Goal: Book appointment/travel/reservation

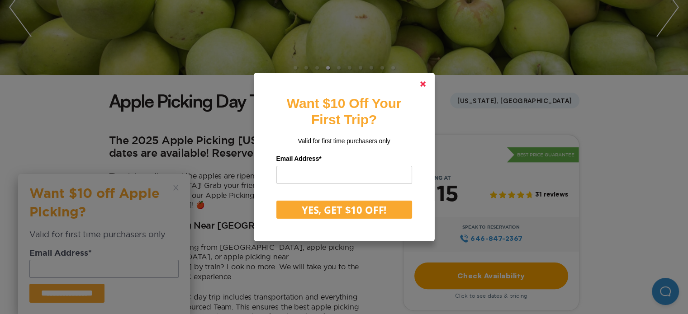
click at [426, 82] on icon at bounding box center [422, 83] width 5 height 5
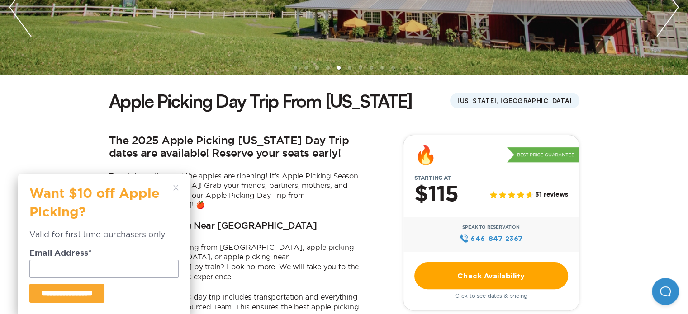
click at [177, 186] on polygon at bounding box center [175, 187] width 5 height 5
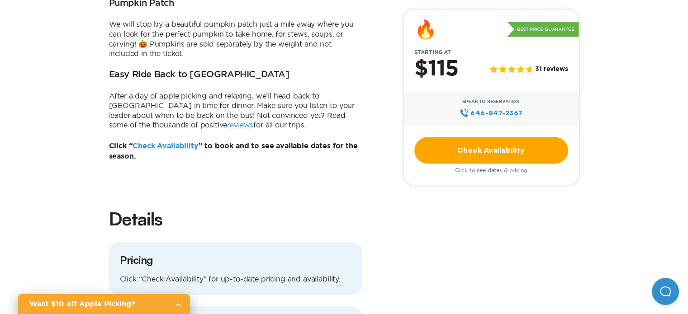
scroll to position [742, 0]
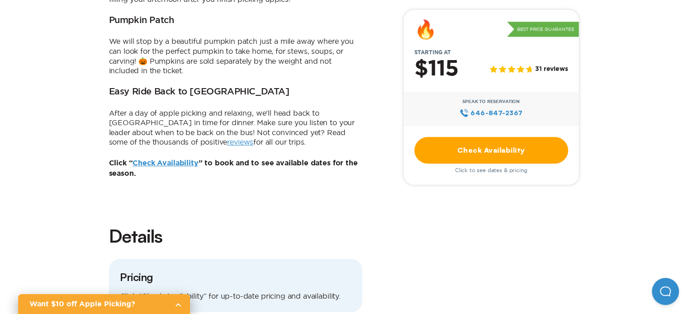
click at [156, 160] on link "Check Availability" at bounding box center [165, 163] width 66 height 7
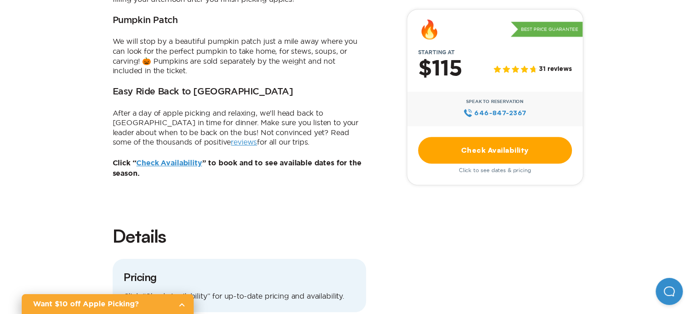
scroll to position [0, 0]
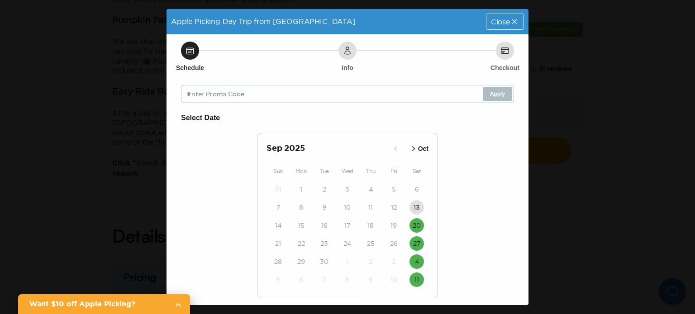
click at [492, 22] on span "Close" at bounding box center [500, 21] width 19 height 7
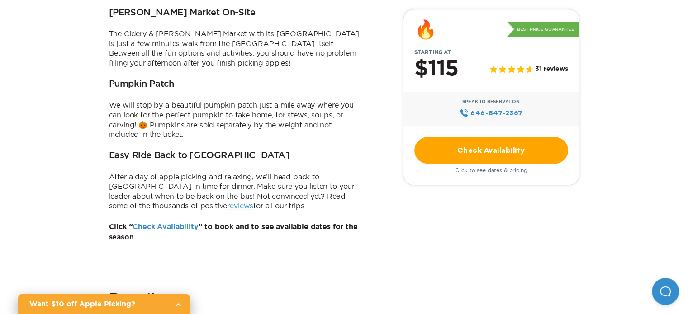
scroll to position [687, 0]
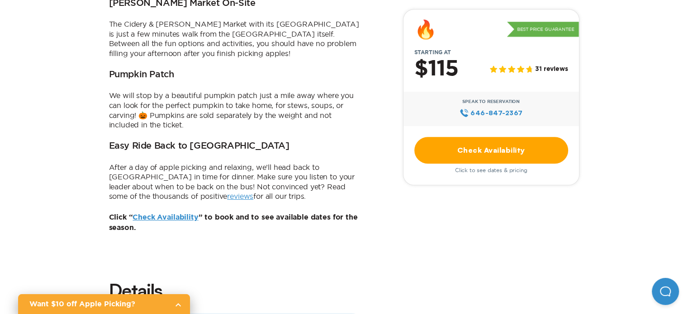
click at [157, 214] on link "Check Availability" at bounding box center [165, 217] width 66 height 7
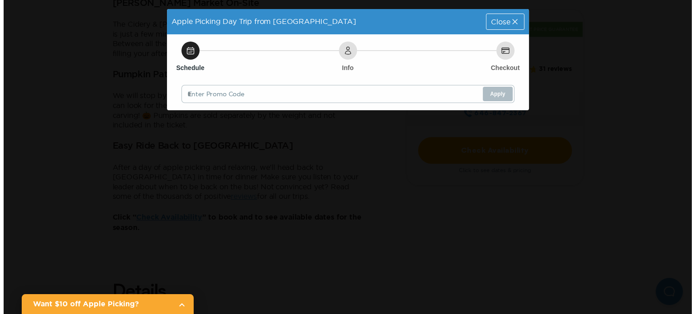
scroll to position [0, 0]
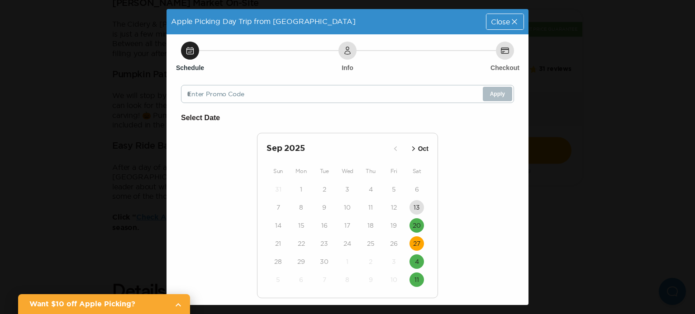
click at [413, 242] on time "27" at bounding box center [416, 243] width 7 height 9
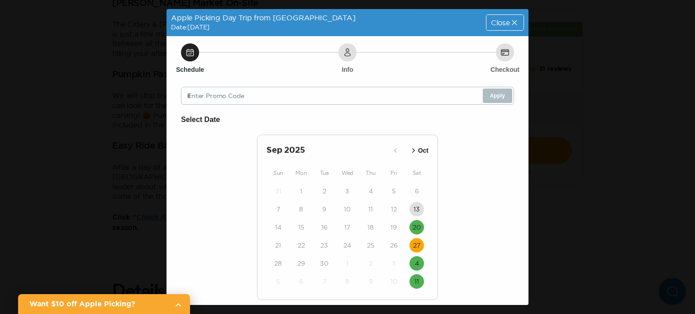
scroll to position [55, 0]
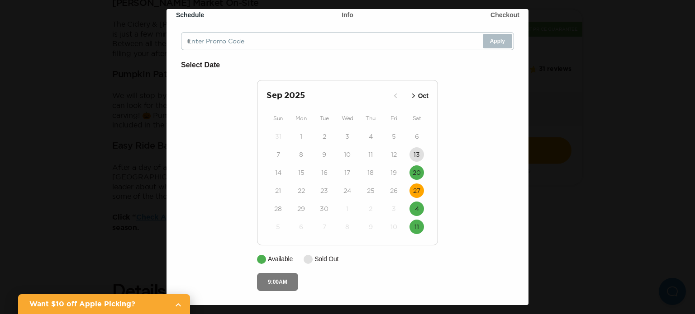
click at [268, 279] on button "9:00AM" at bounding box center [277, 282] width 41 height 18
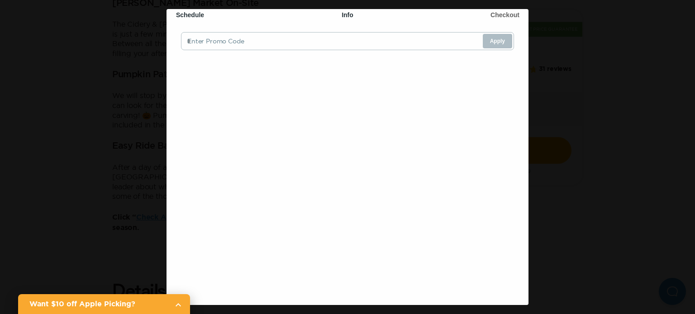
scroll to position [0, 0]
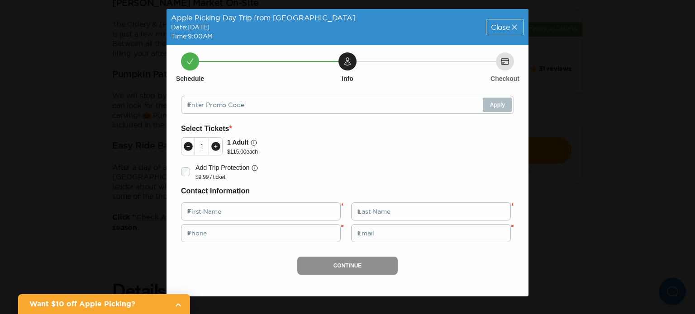
click at [154, 306] on h2 "Want $10 off Apple Picking?" at bounding box center [98, 304] width 138 height 11
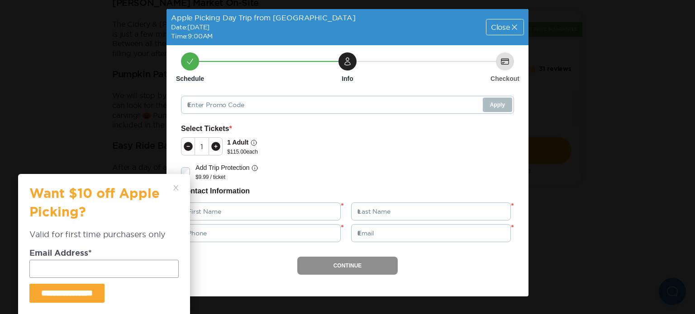
click at [95, 270] on input "email" at bounding box center [103, 269] width 149 height 18
type input "**********"
click at [71, 294] on input "**********" at bounding box center [66, 293] width 75 height 19
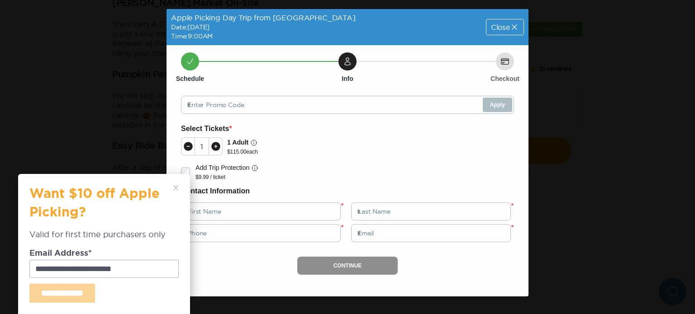
type input "**********"
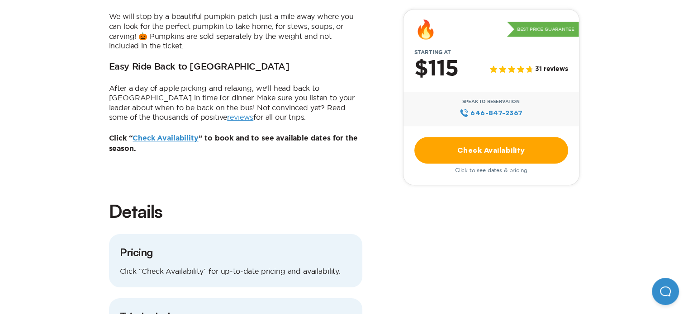
scroll to position [796, 0]
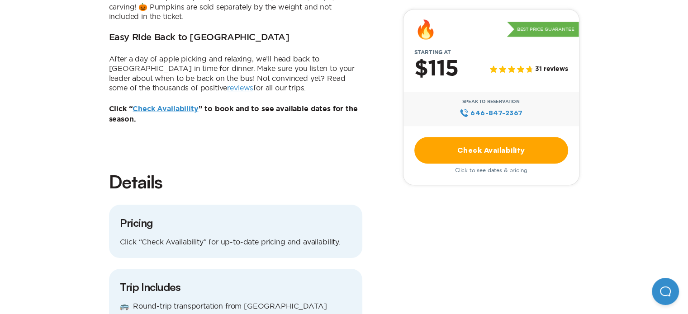
click at [172, 105] on link "Check Availability" at bounding box center [165, 108] width 66 height 7
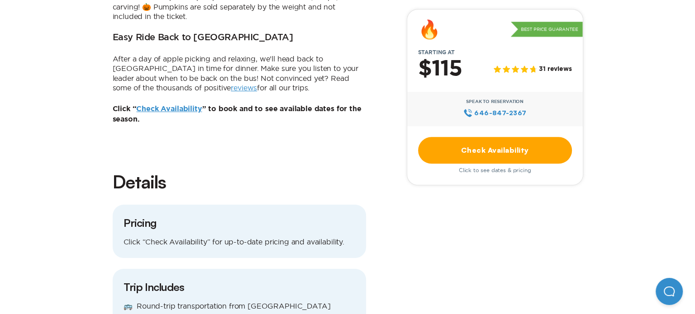
scroll to position [0, 0]
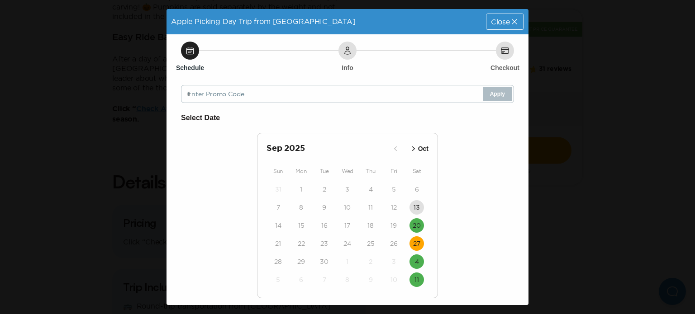
click at [414, 241] on time "27" at bounding box center [416, 243] width 7 height 9
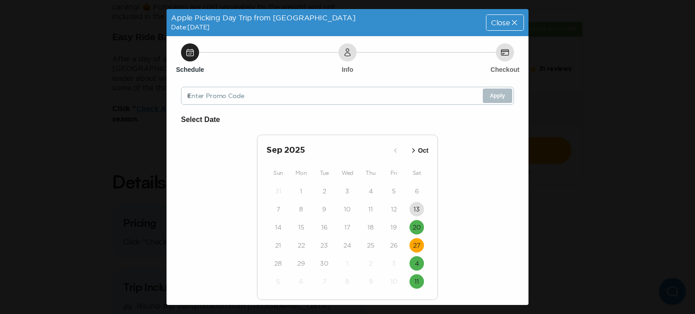
scroll to position [55, 0]
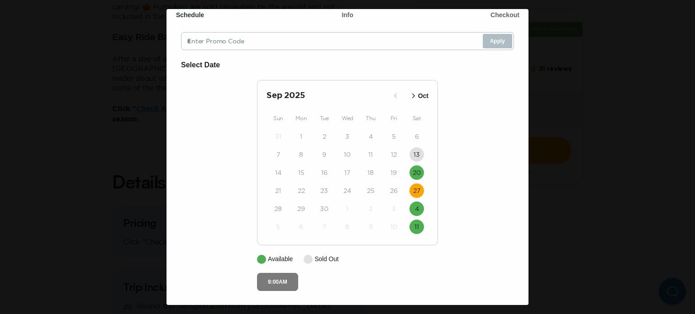
click at [274, 280] on button "9:00AM" at bounding box center [277, 282] width 41 height 18
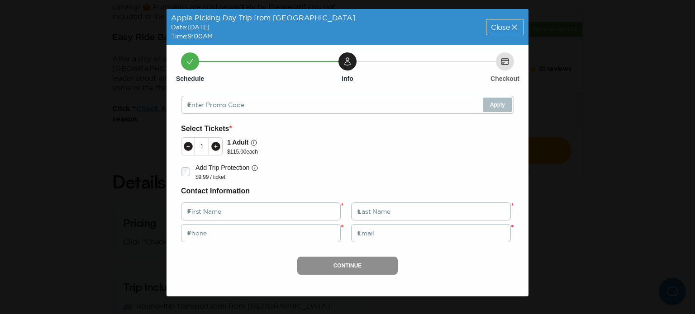
scroll to position [0, 0]
click at [507, 32] on div "Close" at bounding box center [504, 26] width 37 height 15
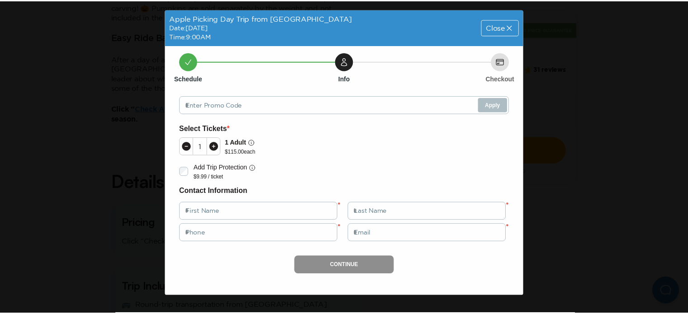
scroll to position [796, 0]
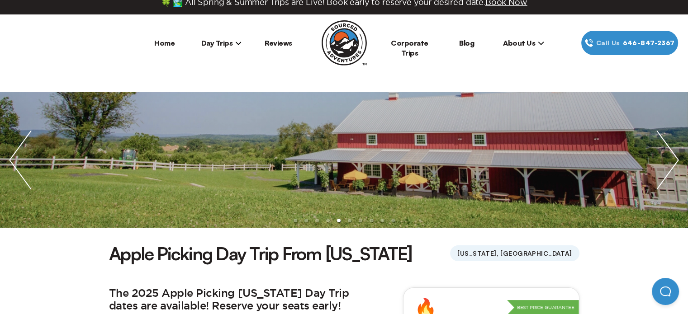
scroll to position [0, 0]
